Goal: Ask a question

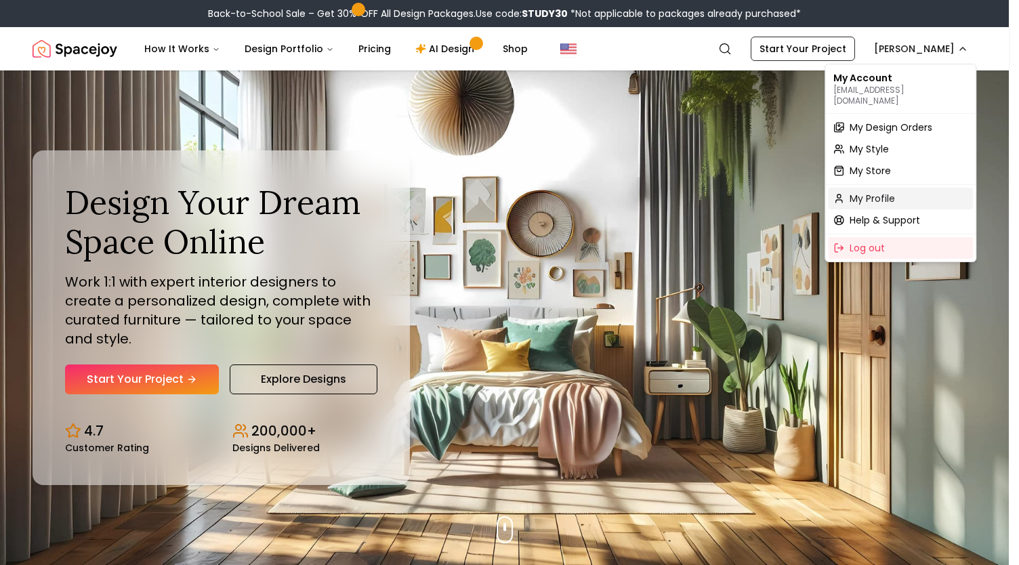
click at [877, 192] on span "My Profile" at bounding box center [872, 199] width 45 height 14
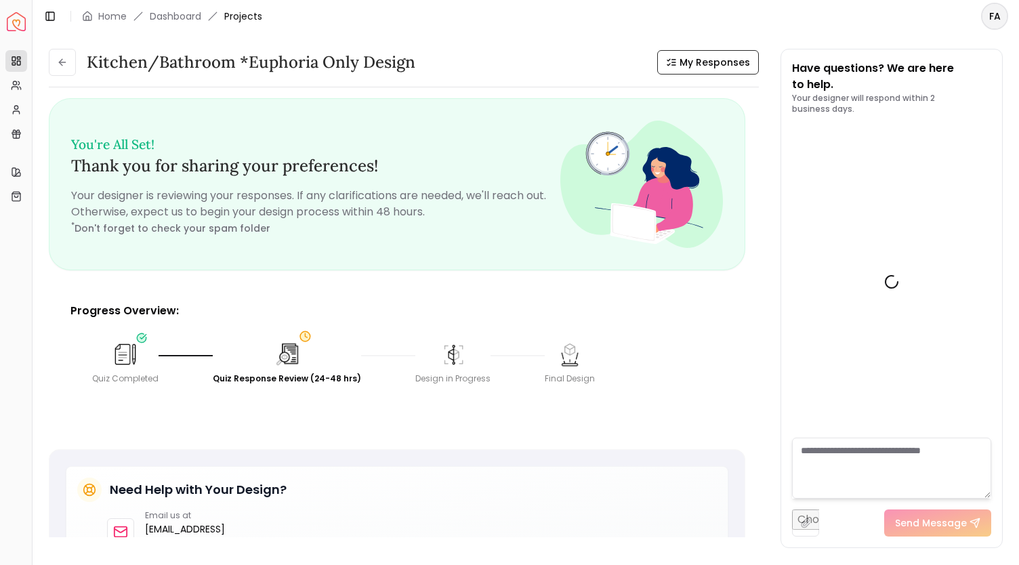
scroll to position [459, 0]
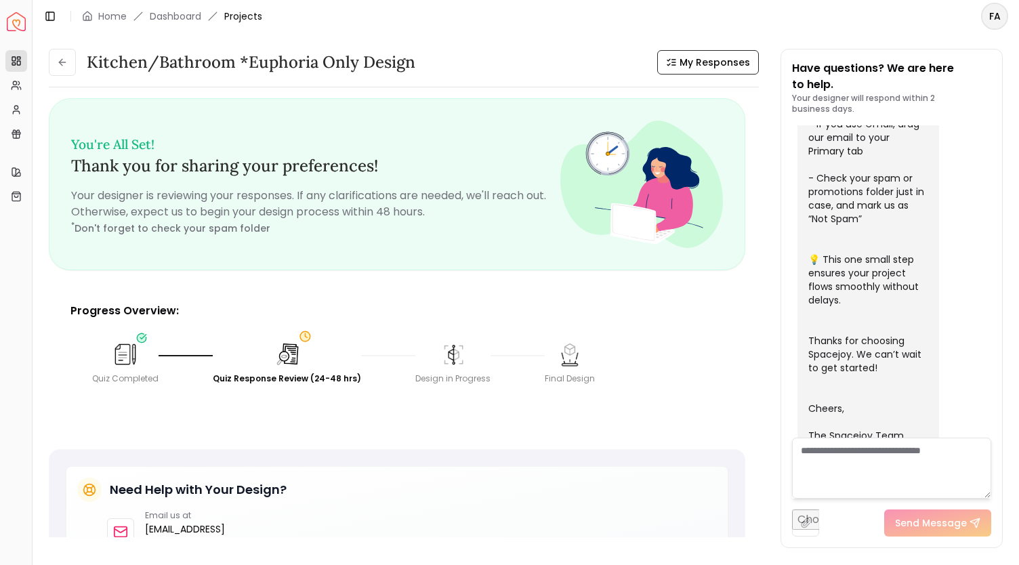
click at [924, 453] on textarea at bounding box center [891, 468] width 199 height 61
type textarea "**********"
click at [905, 525] on button "Send Message" at bounding box center [937, 523] width 107 height 27
click at [988, 364] on div at bounding box center [988, 347] width 5 height 112
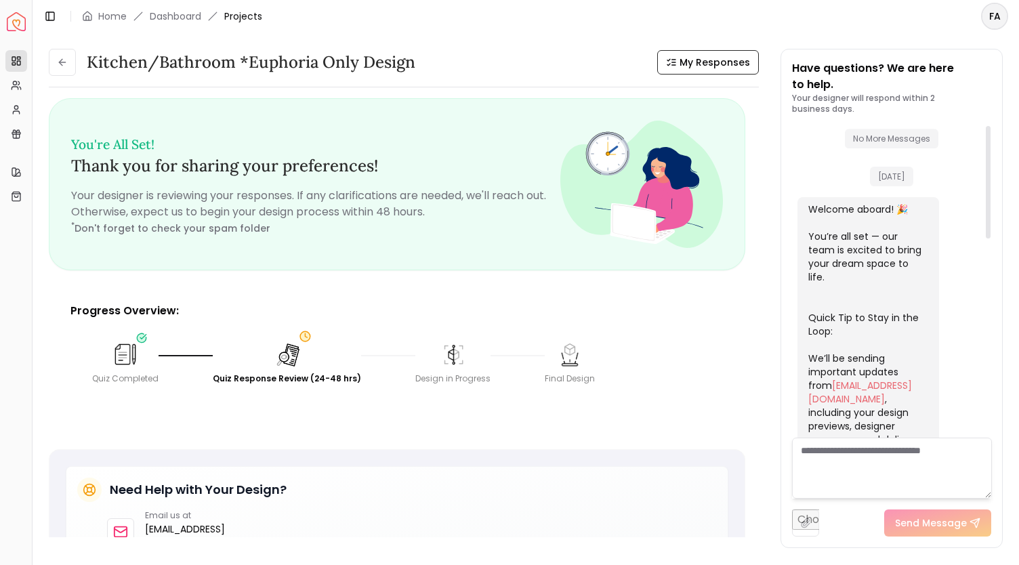
scroll to position [19, 0]
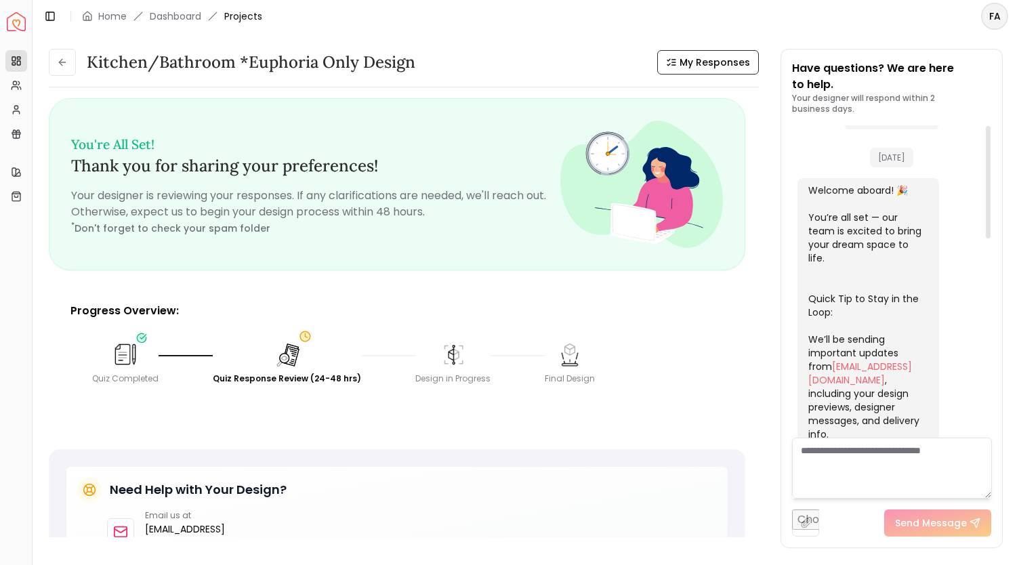
drag, startPoint x: 991, startPoint y: 352, endPoint x: 1002, endPoint y: 120, distance: 232.1
click at [991, 126] on div at bounding box center [988, 182] width 5 height 113
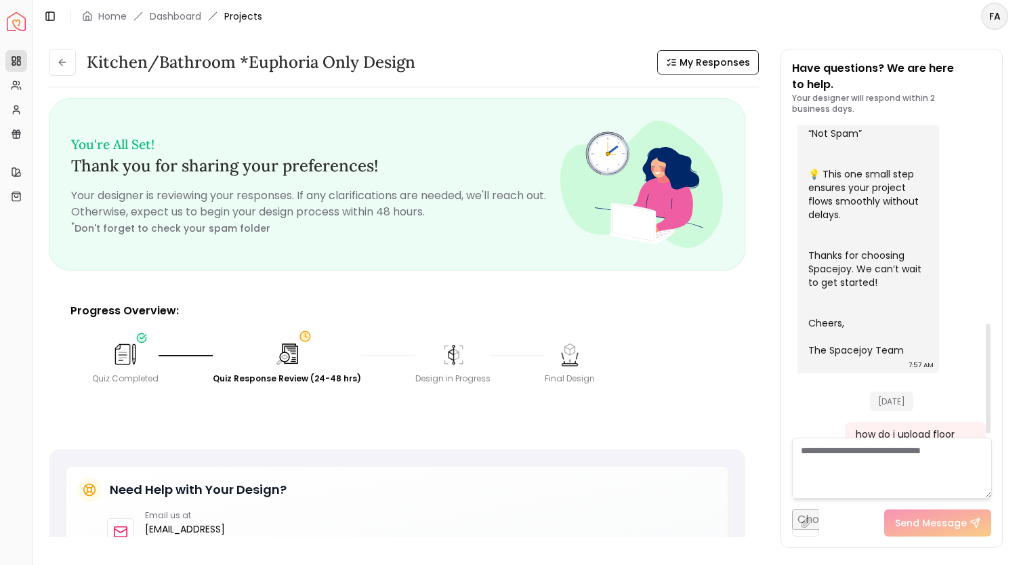
scroll to position [576, 0]
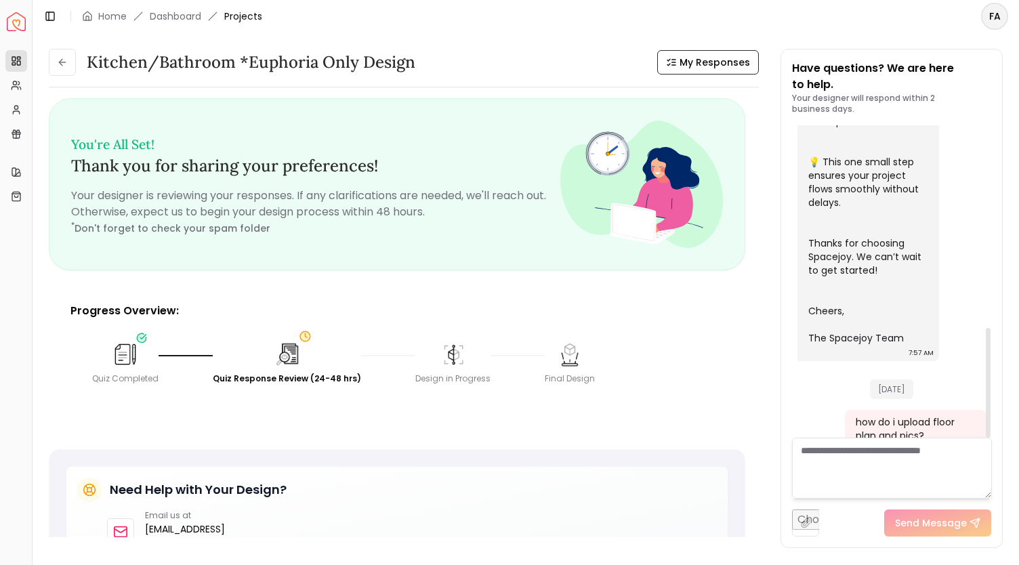
drag, startPoint x: 988, startPoint y: 192, endPoint x: 958, endPoint y: 420, distance: 229.7
click at [986, 420] on div at bounding box center [988, 383] width 5 height 110
click at [441, 364] on img at bounding box center [453, 355] width 30 height 30
click at [289, 353] on img at bounding box center [287, 355] width 28 height 28
click at [720, 61] on span "My Responses" at bounding box center [715, 63] width 70 height 14
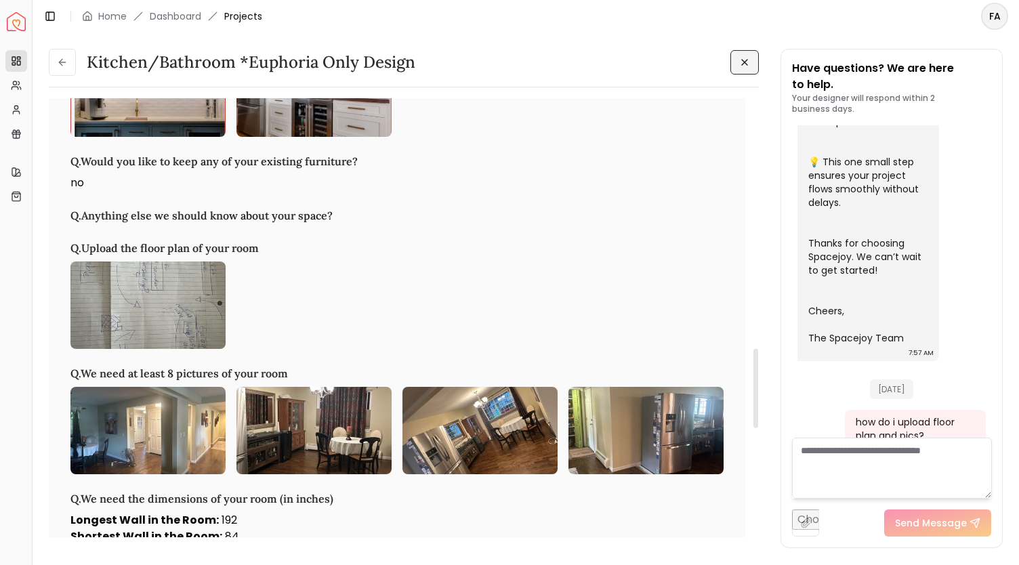
scroll to position [1403, 0]
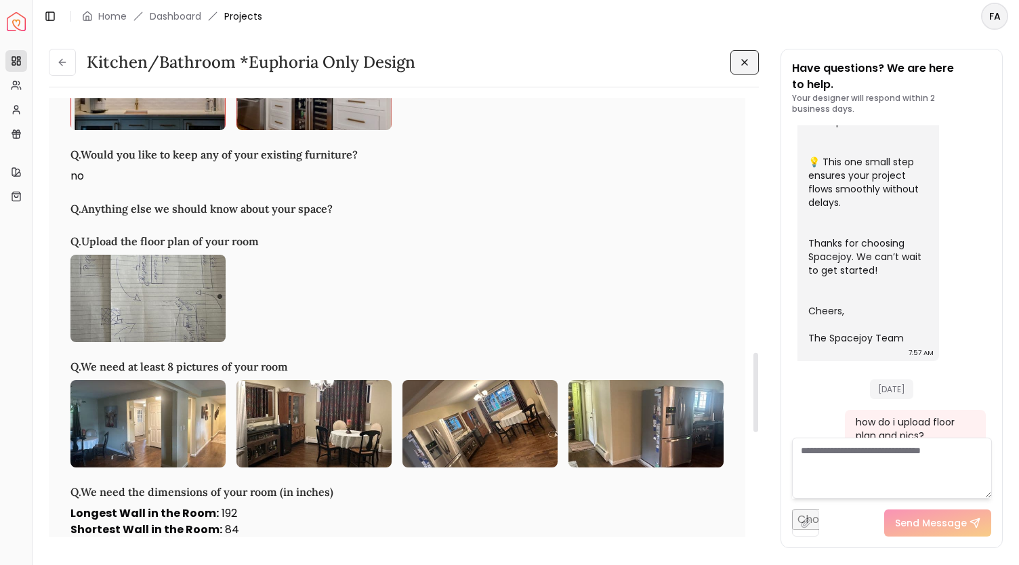
drag, startPoint x: 756, startPoint y: 140, endPoint x: 737, endPoint y: 394, distance: 254.2
click at [754, 394] on div at bounding box center [756, 392] width 5 height 79
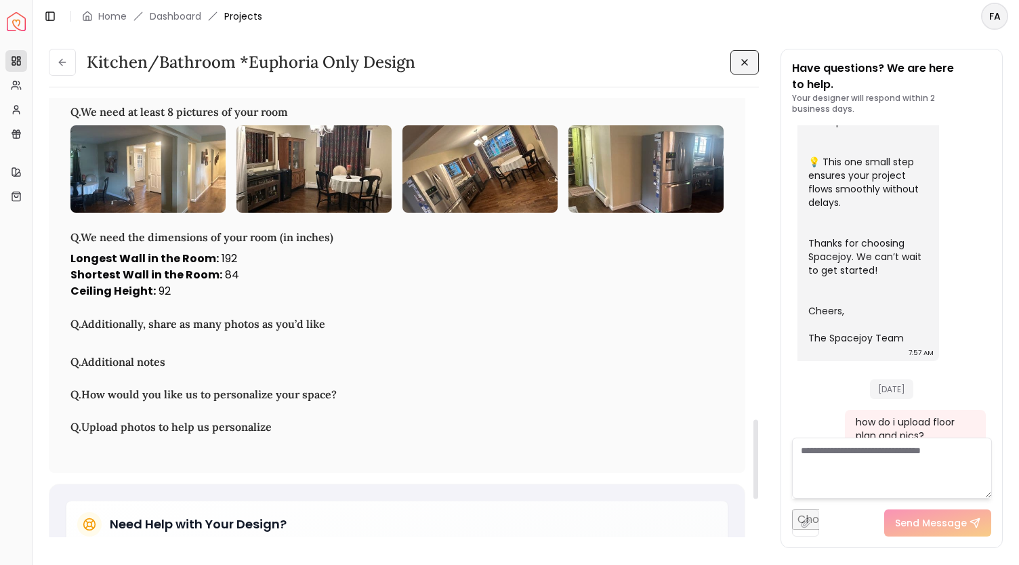
scroll to position [1628, 0]
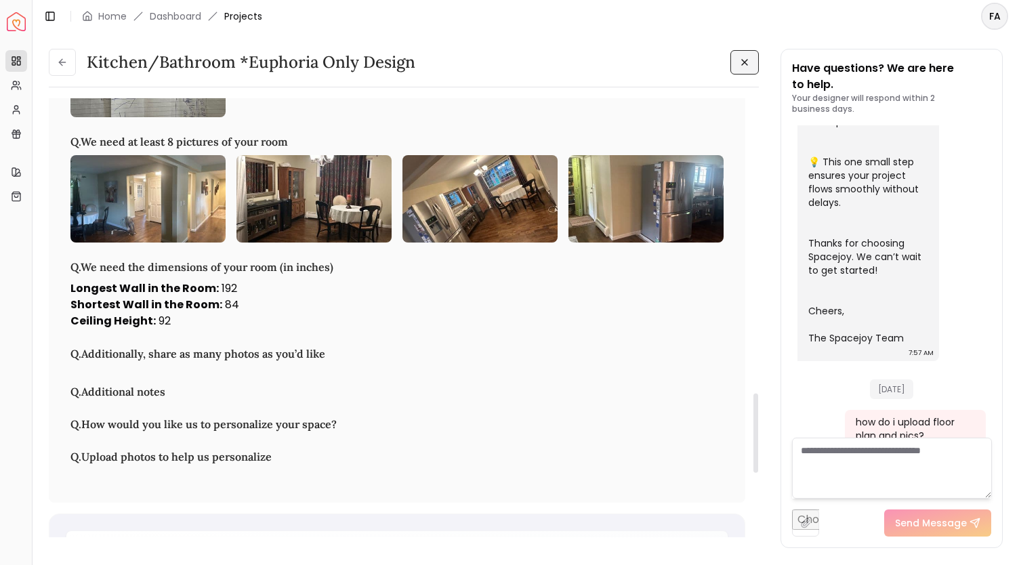
drag, startPoint x: 754, startPoint y: 382, endPoint x: 764, endPoint y: 423, distance: 42.4
click at [758, 423] on div at bounding box center [756, 433] width 5 height 79
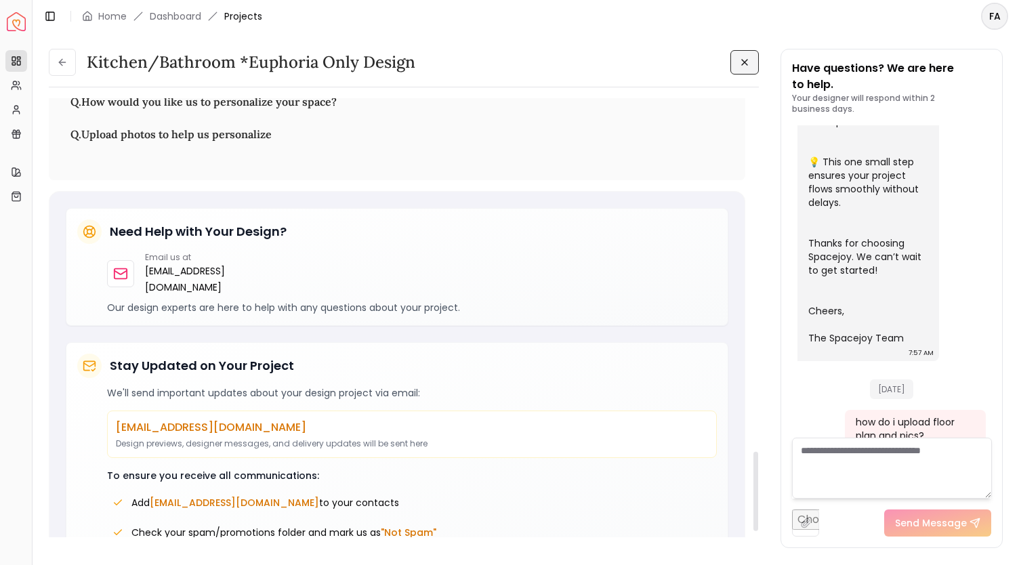
scroll to position [1960, 0]
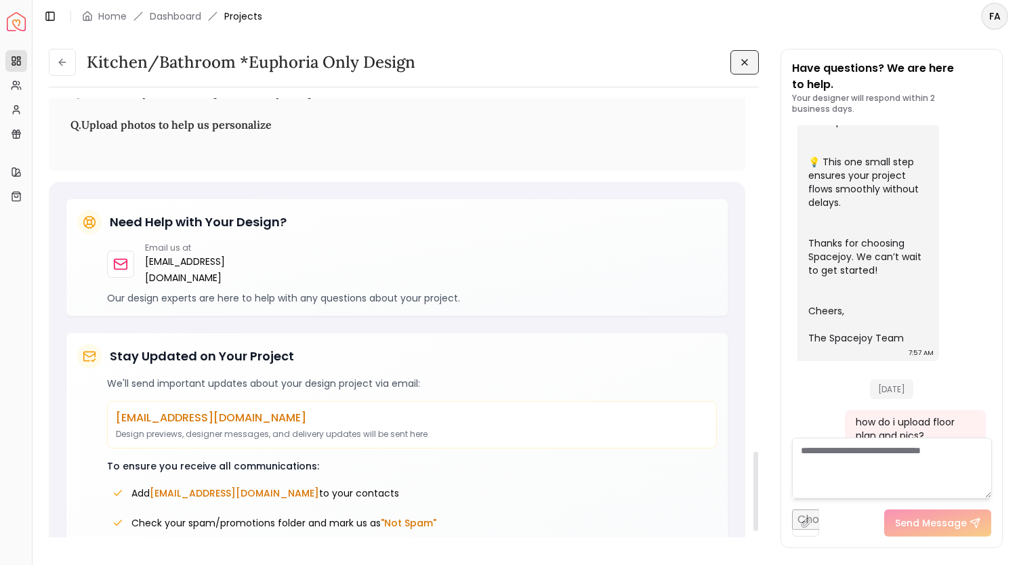
drag, startPoint x: 758, startPoint y: 410, endPoint x: 752, endPoint y: 470, distance: 59.9
click at [754, 470] on div at bounding box center [756, 491] width 5 height 79
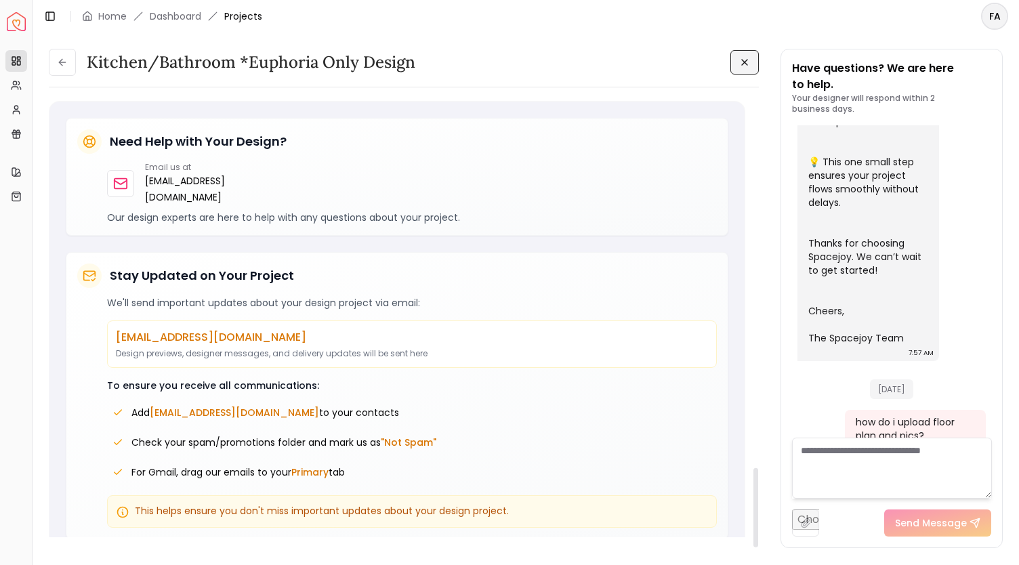
drag, startPoint x: 758, startPoint y: 468, endPoint x: 759, endPoint y: 504, distance: 35.3
click at [758, 504] on div at bounding box center [756, 507] width 5 height 79
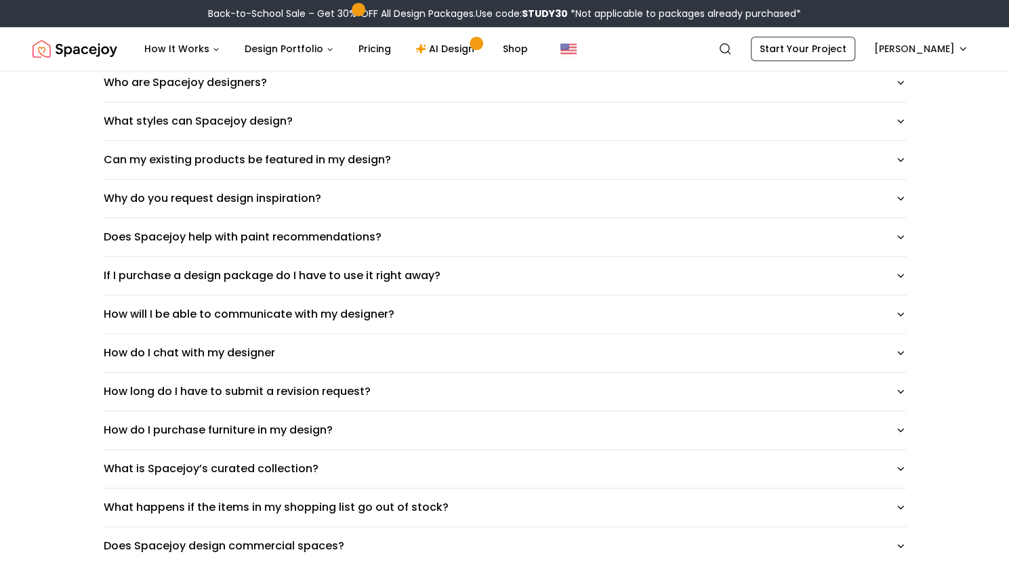
scroll to position [472, 0]
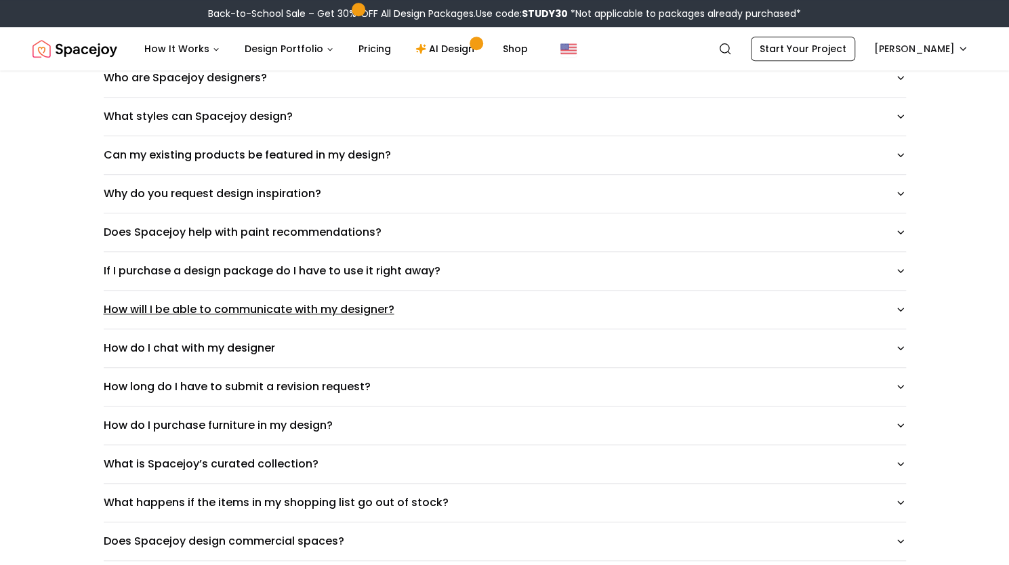
click at [898, 308] on icon "button" at bounding box center [900, 309] width 5 height 3
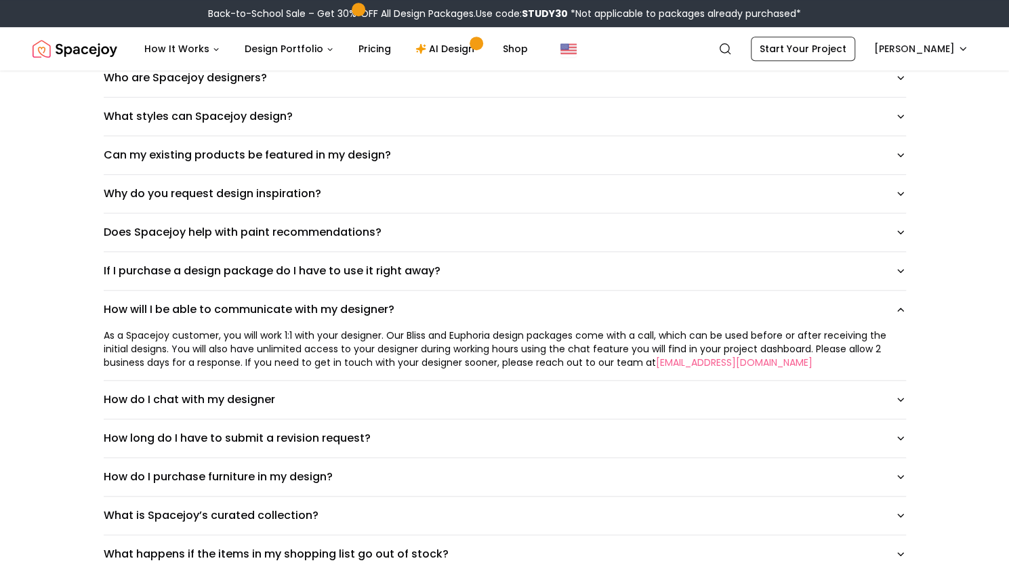
click at [906, 399] on div "How do I get started on Spacejoy? How is the design service priced? How long do…" at bounding box center [505, 297] width 846 height 1095
click at [897, 396] on icon "button" at bounding box center [900, 399] width 11 height 11
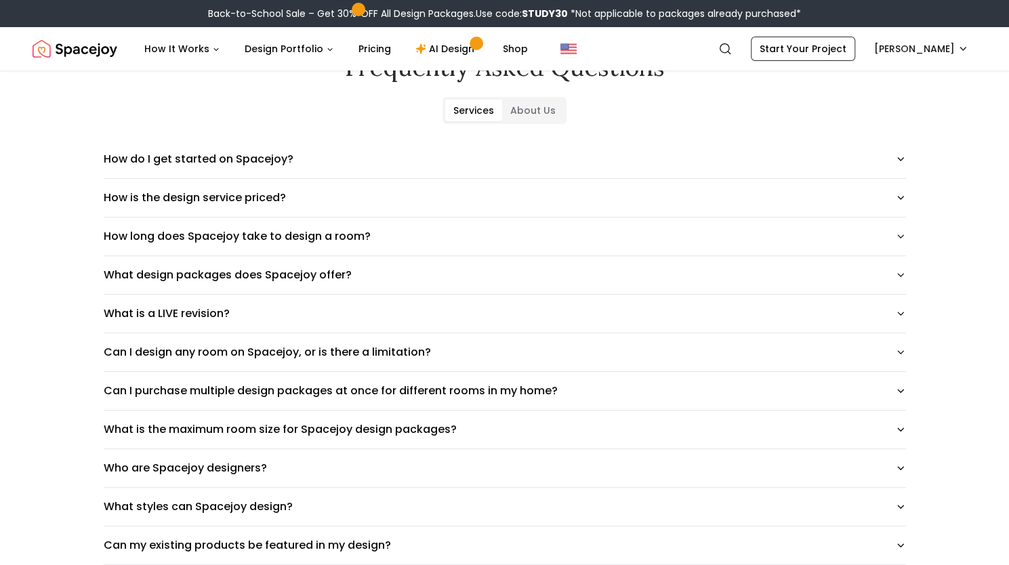
scroll to position [0, 0]
